Goal: Register for event/course

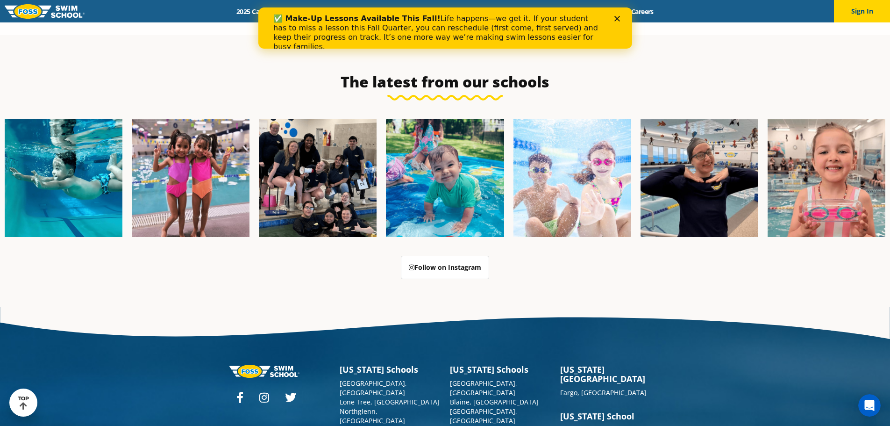
scroll to position [2010, 0]
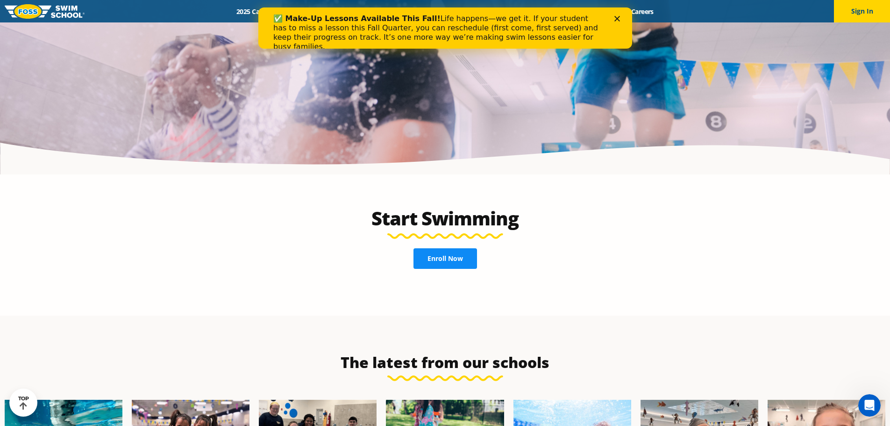
click at [470, 248] on link "Enroll Now" at bounding box center [446, 258] width 64 height 21
click at [615, 22] on div "✅ Make-Up Lessons Available This Fall! Life happens—we get it. If your student …" at bounding box center [445, 32] width 344 height 43
click at [616, 18] on polygon "Close" at bounding box center [617, 19] width 6 height 6
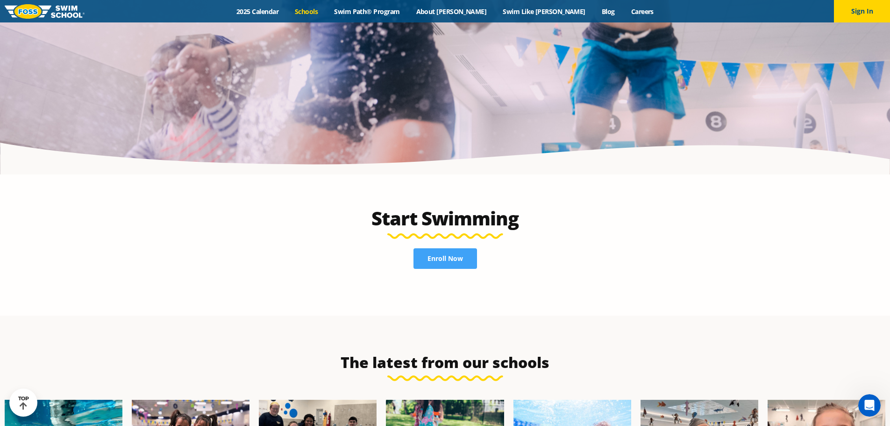
click at [326, 12] on link "Schools" at bounding box center [306, 11] width 39 height 9
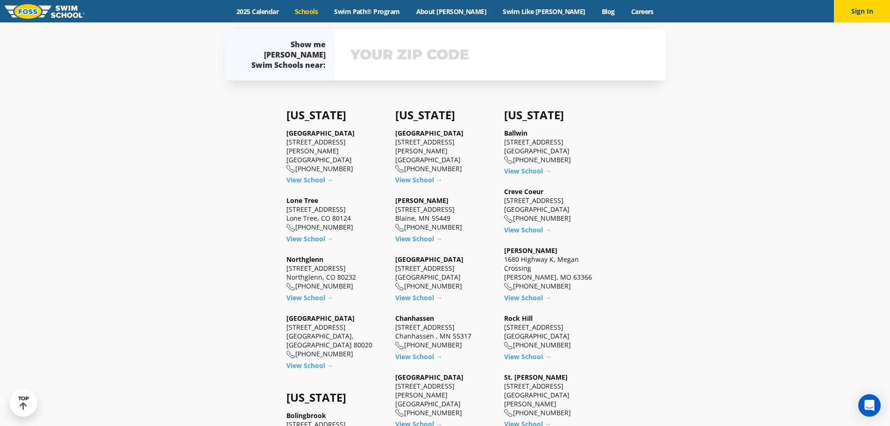
scroll to position [421, 0]
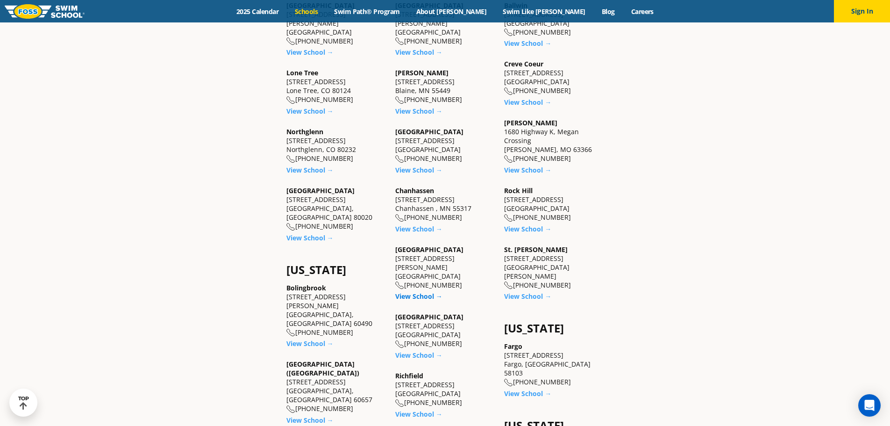
click at [433, 292] on link "View School →" at bounding box center [418, 296] width 47 height 9
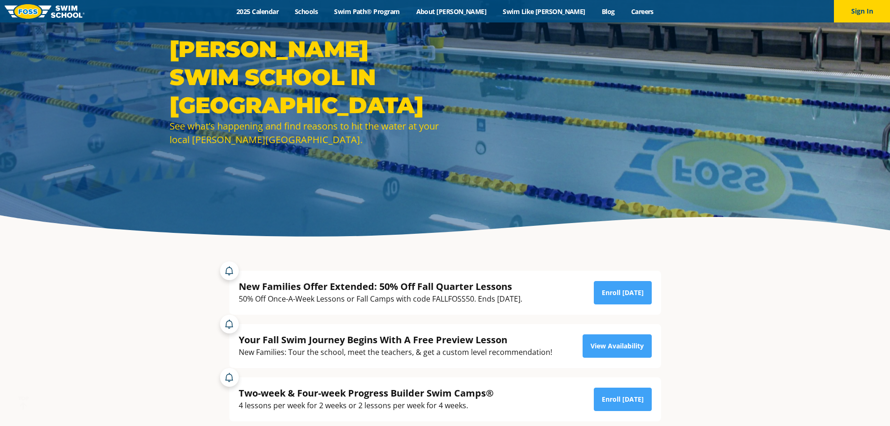
scroll to position [140, 0]
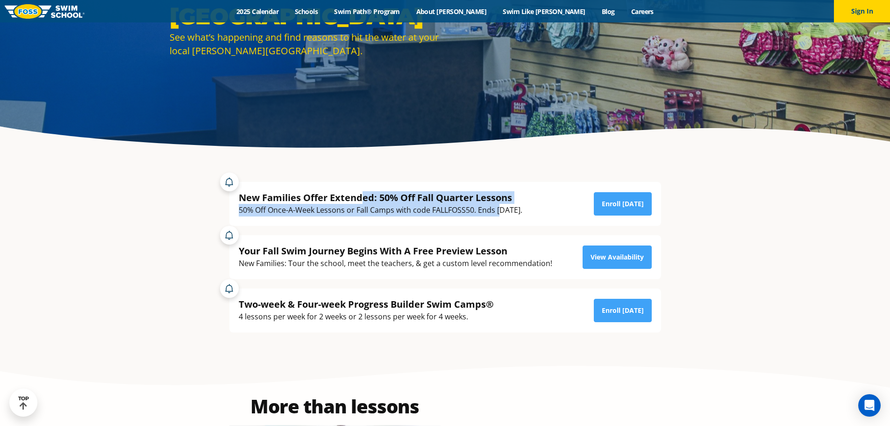
drag, startPoint x: 364, startPoint y: 199, endPoint x: 504, endPoint y: 209, distance: 140.6
click at [504, 209] on div "New Families Offer Extended: 50% Off Fall Quarter Lessons 50% Off Once-A-Week L…" at bounding box center [381, 203] width 284 height 25
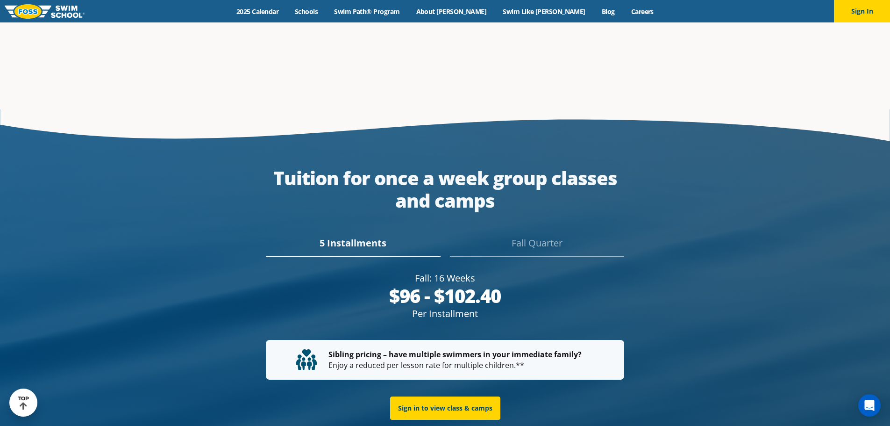
scroll to position [1776, 0]
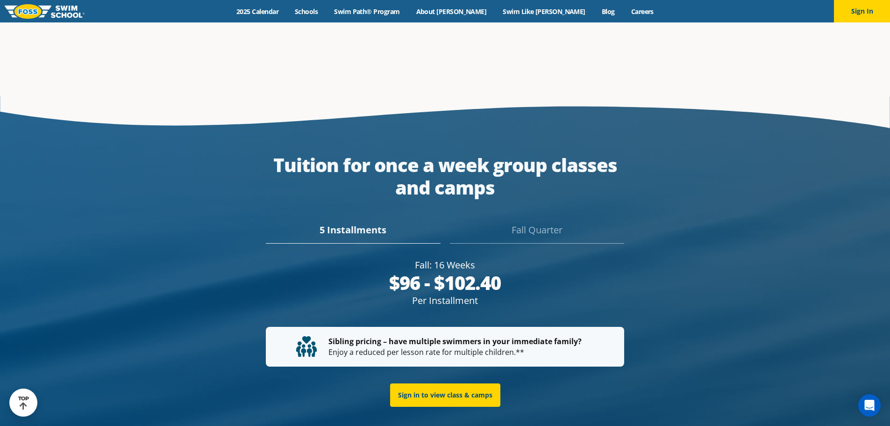
click at [496, 223] on div "Fall Quarter" at bounding box center [537, 233] width 174 height 21
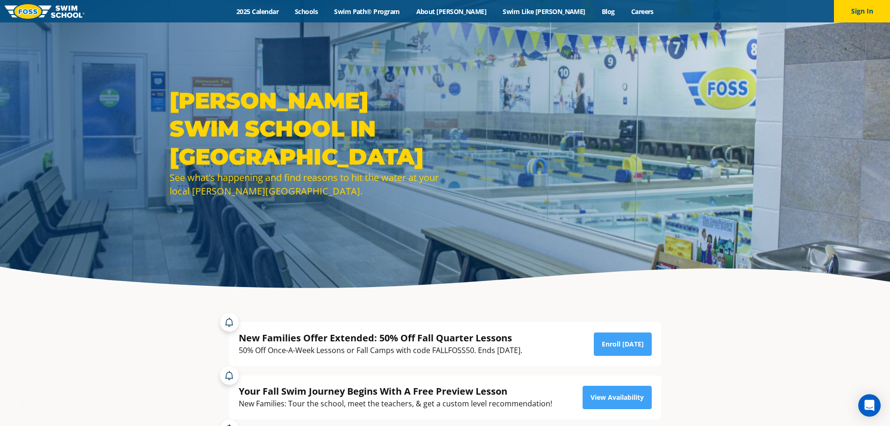
scroll to position [234, 0]
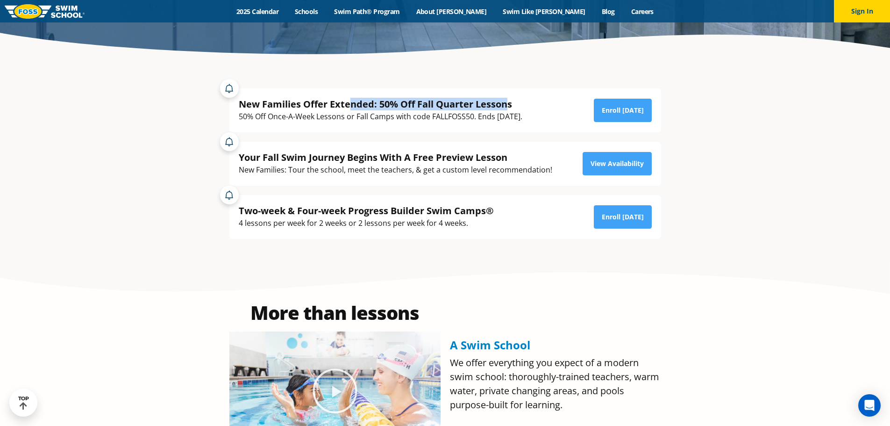
drag, startPoint x: 348, startPoint y: 102, endPoint x: 507, endPoint y: 108, distance: 159.0
click at [507, 108] on div "New Families Offer Extended: 50% Off Fall Quarter Lessons" at bounding box center [381, 104] width 284 height 13
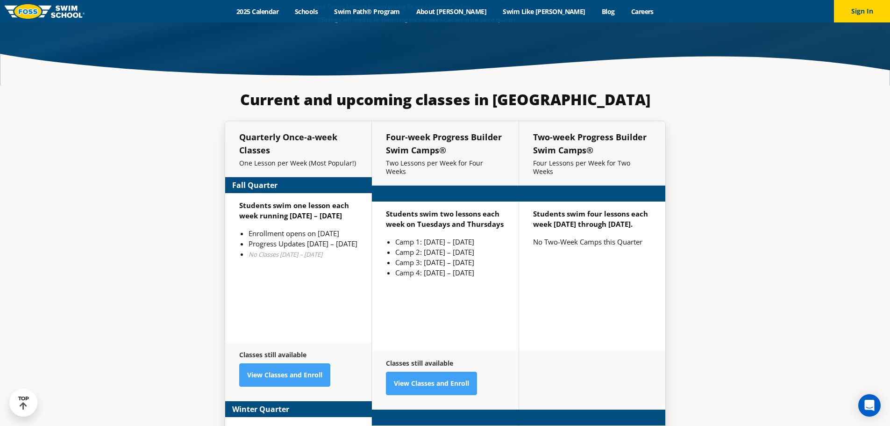
scroll to position [2316, 0]
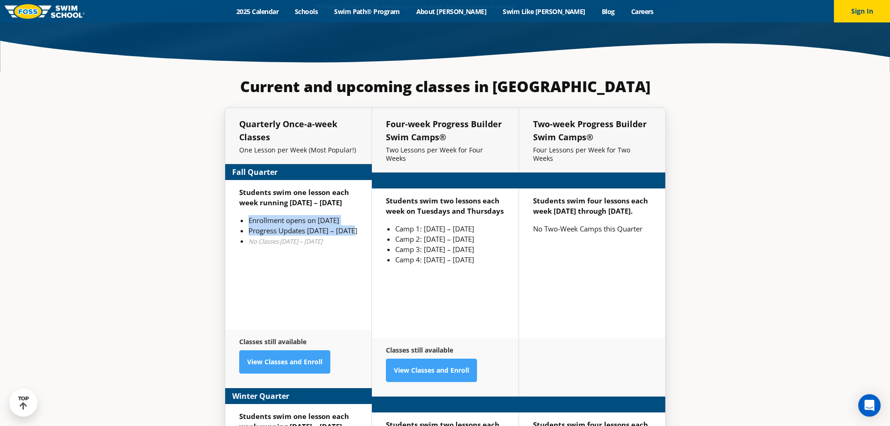
drag, startPoint x: 357, startPoint y: 206, endPoint x: 248, endPoint y: 197, distance: 109.3
click at [248, 215] on ul "Enrollment opens on July 29th Progress Updates Nov 4 – Nov 10 No Classes Nov 26…" at bounding box center [298, 230] width 118 height 31
click at [264, 215] on li "Enrollment opens on July 29th" at bounding box center [303, 220] width 109 height 10
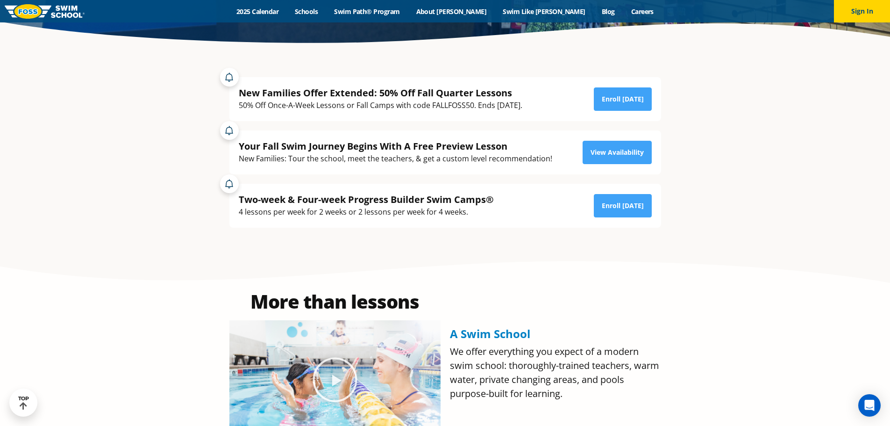
scroll to position [166, 0]
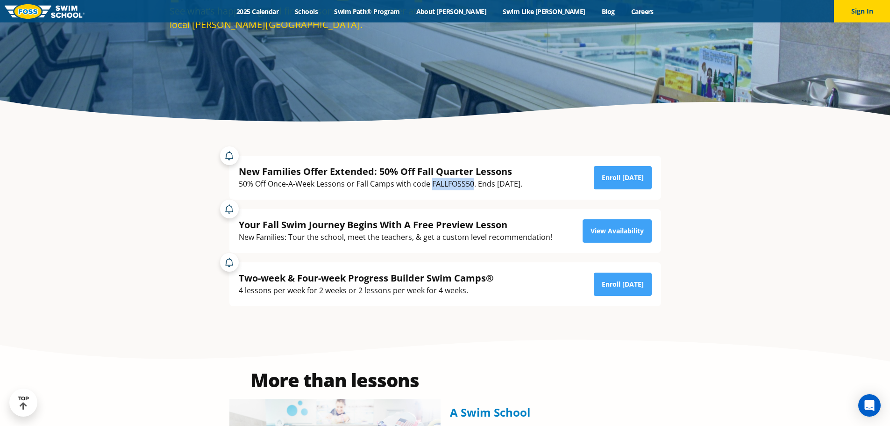
drag, startPoint x: 474, startPoint y: 184, endPoint x: 432, endPoint y: 185, distance: 41.6
click at [432, 185] on div "50% Off Once-A-Week Lessons or Fall Camps with code FALLFOSS50. Ends October 6t…" at bounding box center [381, 184] width 284 height 13
copy div "FALLFOSS50"
click at [640, 167] on link "Enroll Today" at bounding box center [623, 177] width 58 height 23
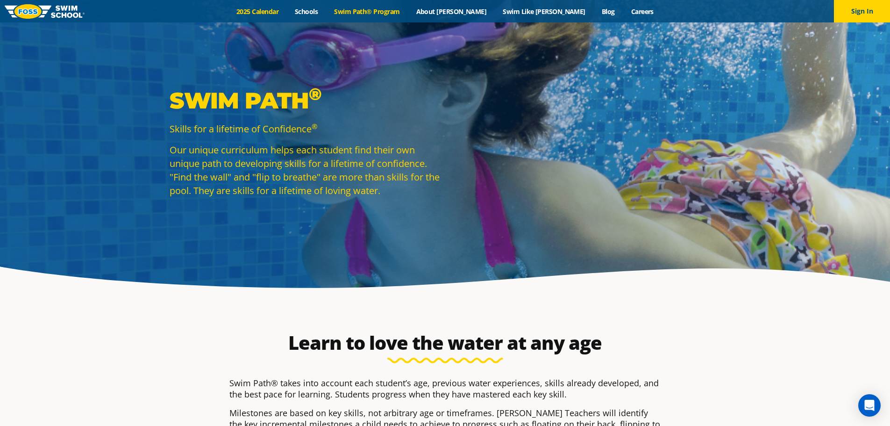
click at [287, 13] on link "2025 Calendar" at bounding box center [258, 11] width 58 height 9
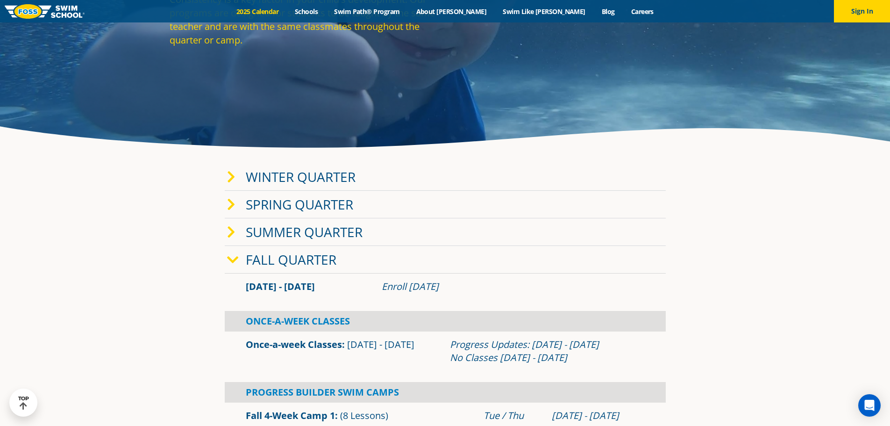
scroll to position [187, 0]
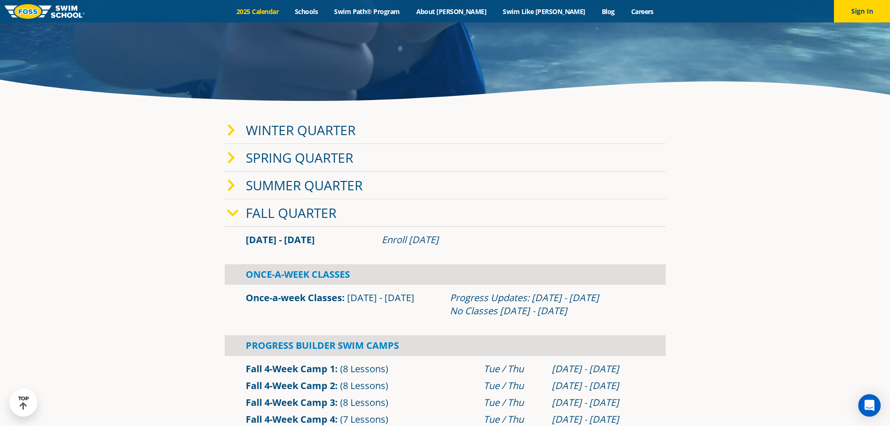
drag, startPoint x: 355, startPoint y: 299, endPoint x: 342, endPoint y: 290, distance: 15.4
click at [355, 299] on span "Sep 2 - Dec 22" at bounding box center [380, 297] width 67 height 13
click at [330, 277] on div "Once-A-Week Classes" at bounding box center [445, 274] width 441 height 21
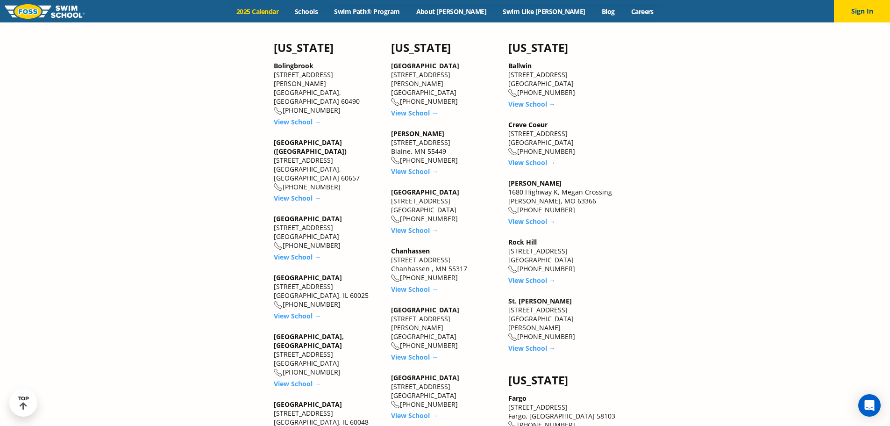
scroll to position [982, 0]
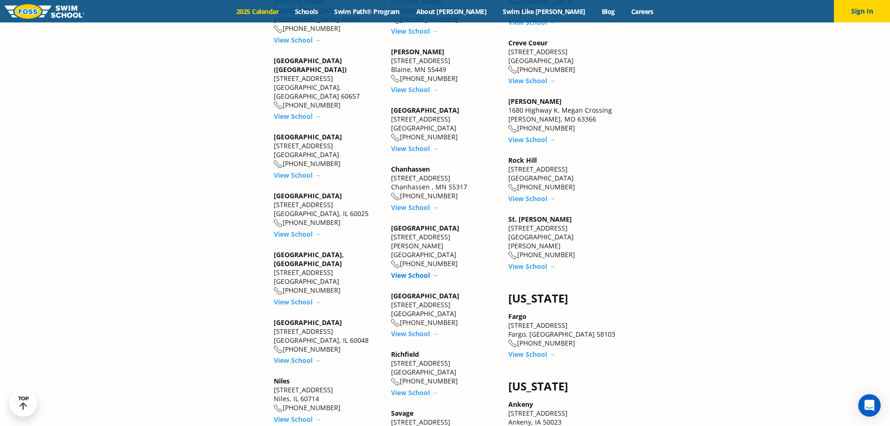
click at [408, 271] on link "View School →" at bounding box center [414, 275] width 47 height 9
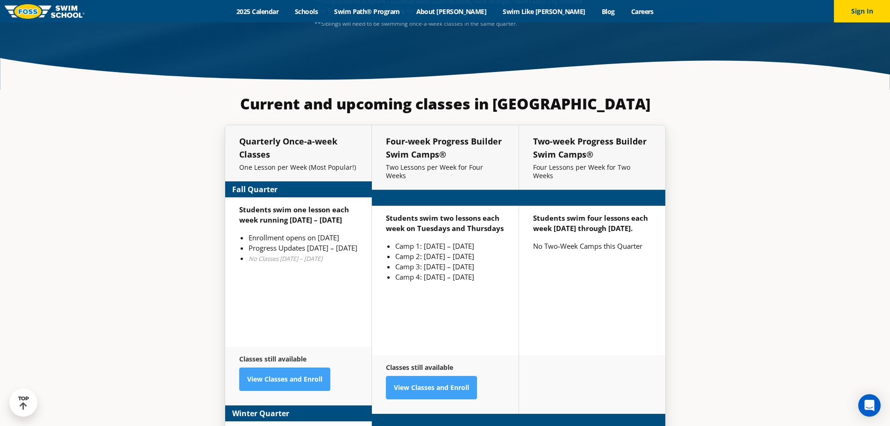
scroll to position [2277, 0]
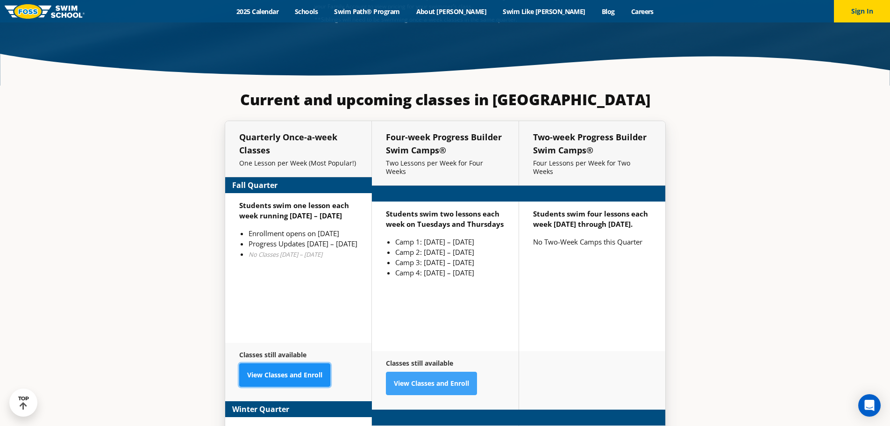
click at [255, 370] on link "View Classes and Enroll" at bounding box center [284, 374] width 91 height 23
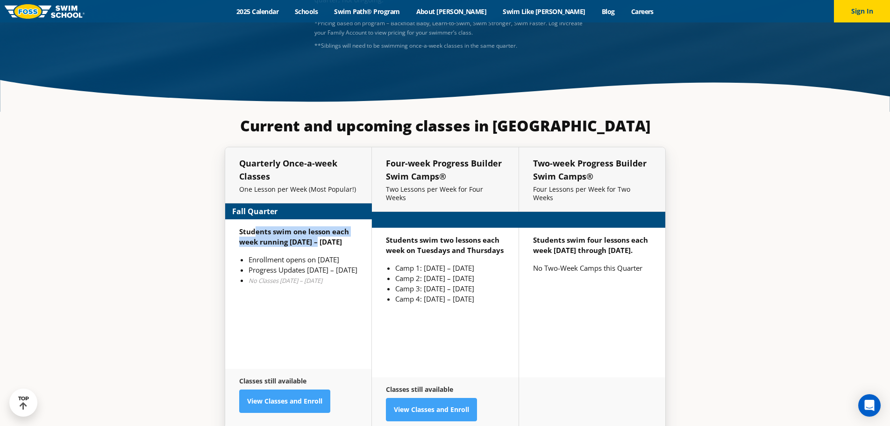
drag, startPoint x: 254, startPoint y: 208, endPoint x: 315, endPoint y: 215, distance: 61.2
click at [315, 227] on strong "Students swim one lesson each week running [DATE] – [DATE]" at bounding box center [294, 237] width 110 height 20
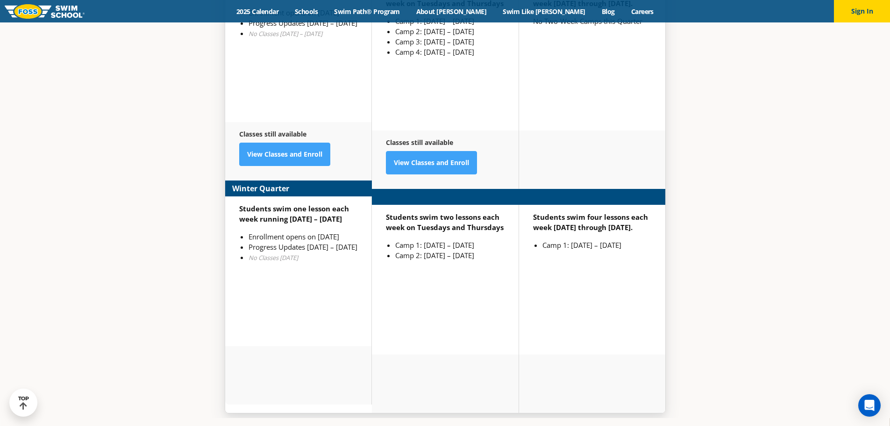
scroll to position [2485, 0]
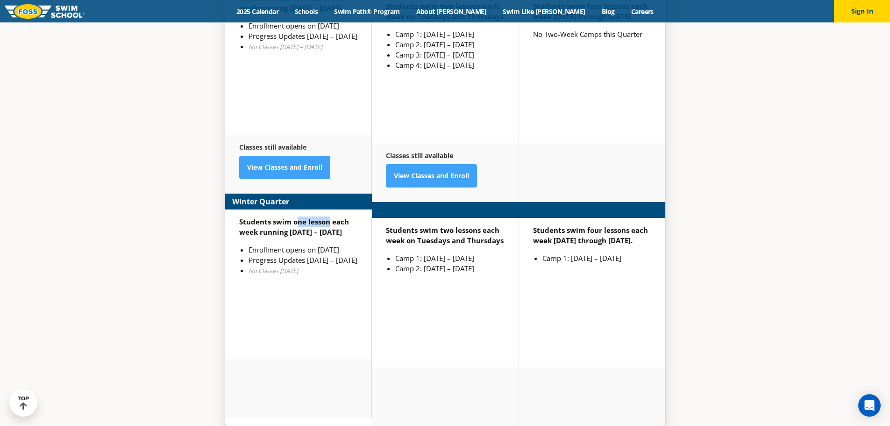
drag, startPoint x: 297, startPoint y: 200, endPoint x: 328, endPoint y: 202, distance: 30.5
click at [328, 217] on strong "Students swim one lesson each week running [DATE] – [DATE]" at bounding box center [294, 227] width 110 height 20
click at [330, 217] on strong "Students swim one lesson each week running [DATE] – [DATE]" at bounding box center [294, 227] width 110 height 20
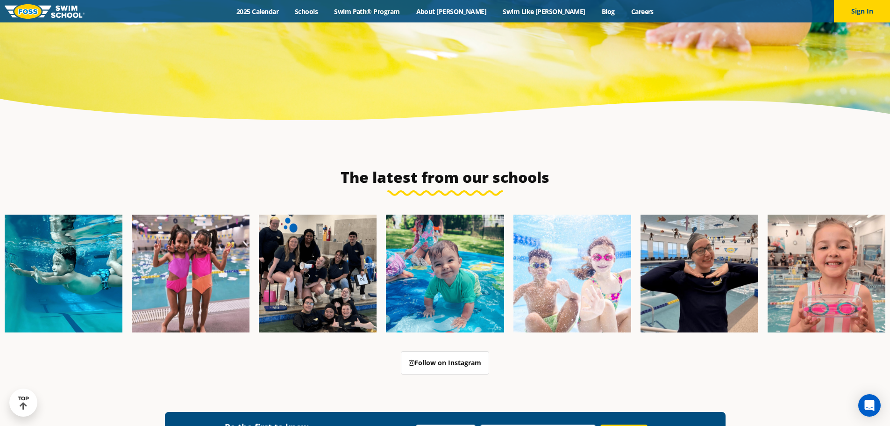
scroll to position [3199, 0]
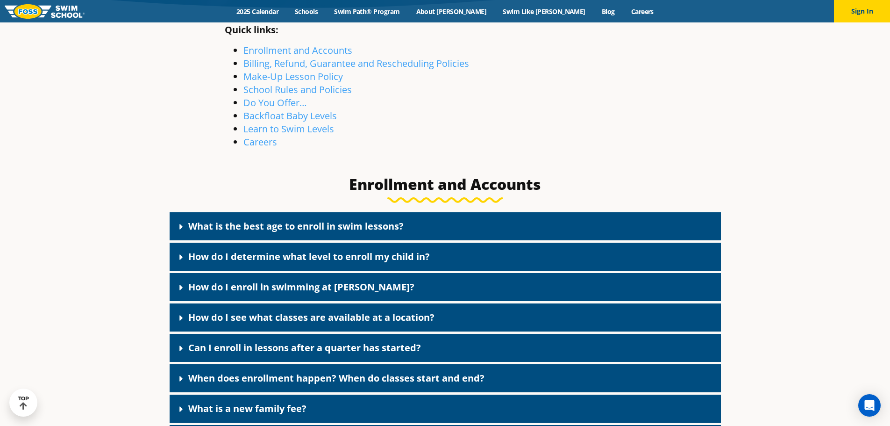
scroll to position [280, 0]
click at [261, 223] on link "What is the best age to enroll in swim lessons?" at bounding box center [295, 225] width 215 height 13
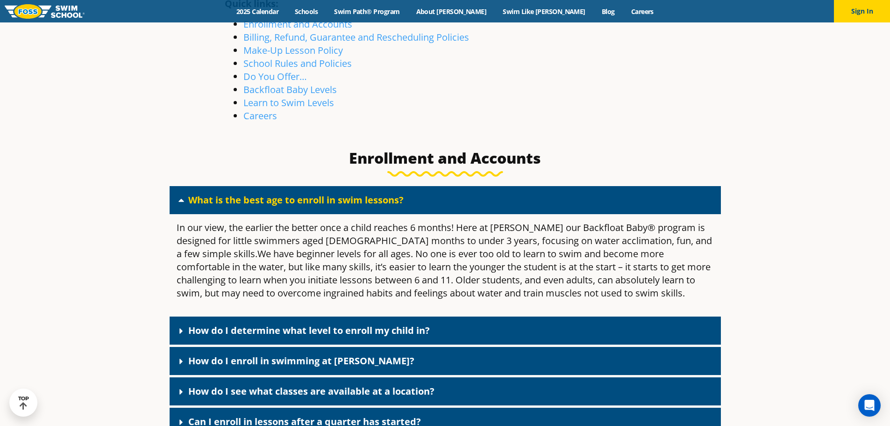
scroll to position [327, 0]
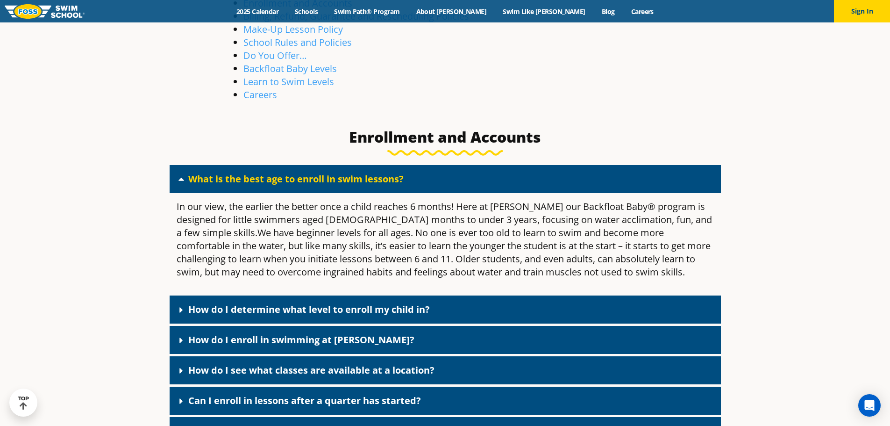
click at [302, 311] on link "How do I determine what level to enroll my child in?" at bounding box center [309, 309] width 242 height 13
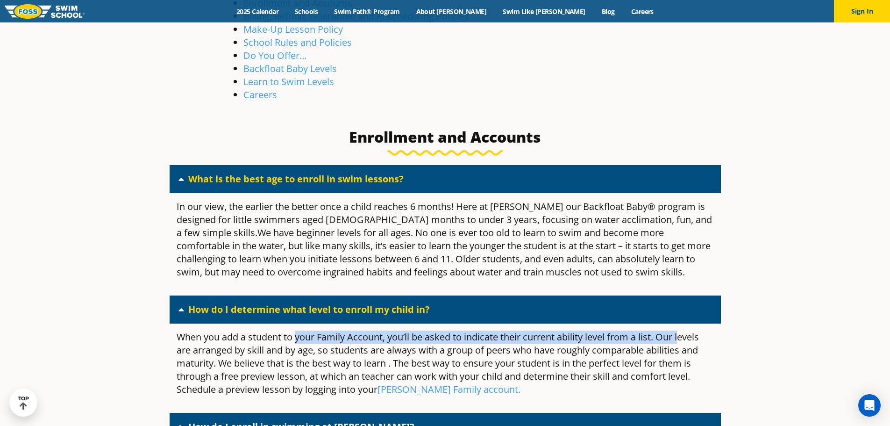
drag, startPoint x: 299, startPoint y: 334, endPoint x: 683, endPoint y: 332, distance: 384.7
click at [683, 332] on p "When you add a student to your Family Account, you’ll be asked to indicate thei…" at bounding box center [446, 362] width 538 height 65
